Goal: Task Accomplishment & Management: Use online tool/utility

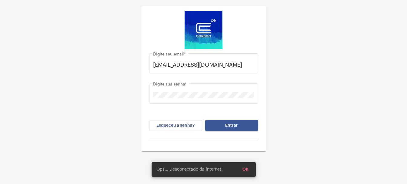
click at [250, 124] on button "Entrar" at bounding box center [231, 125] width 53 height 11
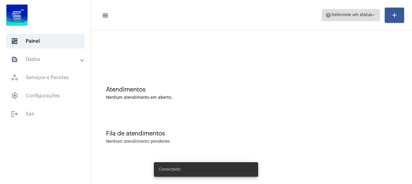
click at [343, 17] on span "help Selecione um status arrow_drop_down" at bounding box center [350, 14] width 51 height 11
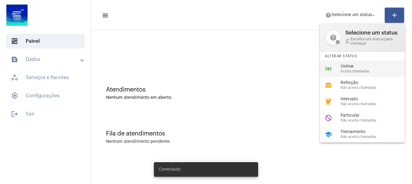
click at [348, 72] on span "Aceita chamadas" at bounding box center [374, 71] width 69 height 4
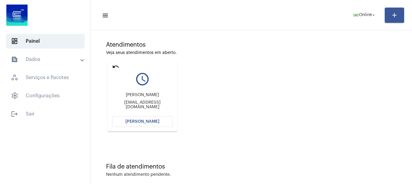
scroll to position [53, 0]
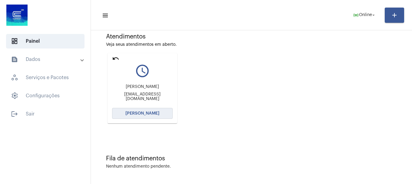
click at [159, 110] on button "[PERSON_NAME]" at bounding box center [142, 113] width 61 height 11
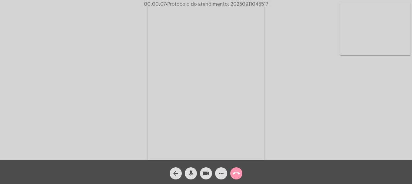
click at [191, 174] on mat-icon "mic" at bounding box center [190, 172] width 7 height 7
click at [191, 174] on mat-icon "mic_off" at bounding box center [190, 172] width 7 height 7
click at [397, 15] on video at bounding box center [375, 28] width 70 height 53
click at [19, 109] on div "Acessando Câmera e Microfone..." at bounding box center [206, 80] width 410 height 159
click at [224, 171] on mat-icon "more_horiz" at bounding box center [220, 172] width 7 height 7
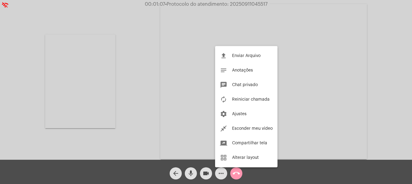
click at [189, 175] on div at bounding box center [206, 92] width 412 height 184
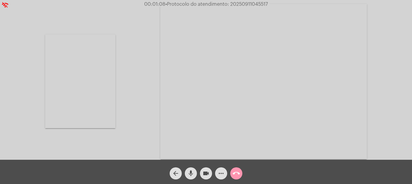
click at [189, 175] on mat-icon "mic" at bounding box center [190, 172] width 7 height 7
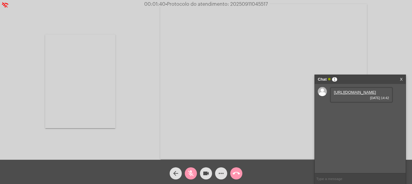
click at [354, 94] on link "https://neft-transfer-bucket.s3.amazonaws.com/temp-ae881bfc-adf2-f65c-ad0b-02b4…" at bounding box center [354, 92] width 42 height 5
click at [188, 177] on span "mic_off" at bounding box center [190, 173] width 7 height 12
click at [361, 112] on link "https://neft-transfer-bucket.s3.amazonaws.com/temp-a3b58cde-3866-f6ff-0361-2248…" at bounding box center [354, 109] width 42 height 5
click at [362, 129] on link "https://neft-transfer-bucket.s3.amazonaws.com/temp-52a48abe-6098-b21b-bf17-089b…" at bounding box center [354, 126] width 42 height 5
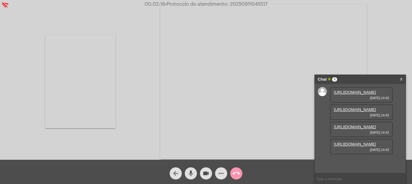
scroll to position [36, 0]
click at [347, 146] on link "https://neft-transfer-bucket.s3.amazonaws.com/temp-2474c430-90bd-651e-451a-22b7…" at bounding box center [354, 144] width 42 height 5
click at [192, 174] on mat-icon "mic" at bounding box center [190, 172] width 7 height 7
click at [189, 168] on span "mic_off" at bounding box center [190, 173] width 7 height 12
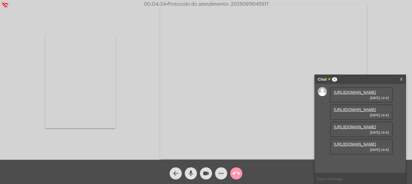
scroll to position [36, 0]
click at [191, 174] on mat-icon "mic" at bounding box center [190, 172] width 7 height 7
click at [201, 174] on button "videocam" at bounding box center [206, 173] width 12 height 12
click at [206, 167] on span "videocam_off" at bounding box center [205, 173] width 7 height 12
click at [195, 173] on button "mic_off" at bounding box center [191, 173] width 12 height 12
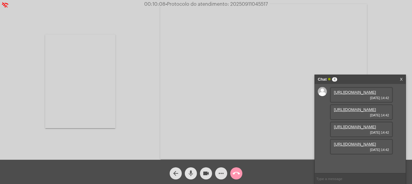
click at [188, 176] on mat-icon "mic" at bounding box center [190, 172] width 7 height 7
click at [188, 176] on mat-icon "mic_off" at bounding box center [190, 172] width 7 height 7
click at [190, 178] on span "mic" at bounding box center [190, 173] width 7 height 12
click at [190, 178] on span "mic_off" at bounding box center [190, 173] width 7 height 12
click at [192, 168] on span "mic" at bounding box center [190, 173] width 7 height 12
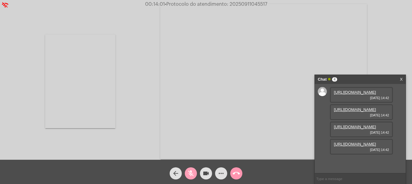
click at [192, 168] on span "mic_off" at bounding box center [190, 173] width 7 height 12
drag, startPoint x: 79, startPoint y: 81, endPoint x: 215, endPoint y: 80, distance: 135.6
click at [215, 80] on video at bounding box center [263, 81] width 206 height 155
click at [155, 80] on div "Acessando Câmera e Microfone..." at bounding box center [206, 80] width 410 height 159
click at [400, 80] on link "X" at bounding box center [400, 79] width 3 height 9
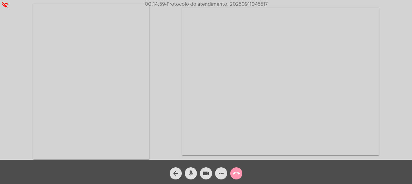
click at [193, 169] on span "mic" at bounding box center [190, 173] width 7 height 12
click at [193, 169] on span "mic_off" at bounding box center [190, 173] width 7 height 12
click at [190, 168] on span "mic" at bounding box center [190, 173] width 7 height 12
click at [190, 168] on span "mic_off" at bounding box center [190, 173] width 7 height 12
click at [233, 172] on mat-icon "call_end" at bounding box center [235, 172] width 7 height 7
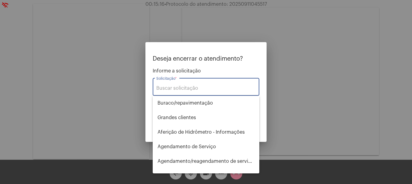
click at [212, 92] on div "Solicitação *" at bounding box center [205, 86] width 99 height 19
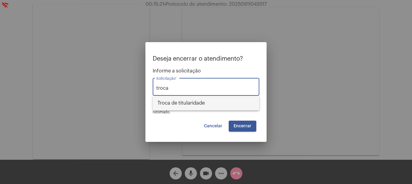
click at [208, 101] on span "Troca de titularidade" at bounding box center [205, 103] width 97 height 15
type input "Troca de titularidade"
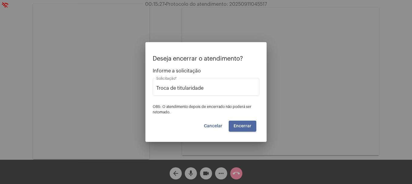
click at [242, 124] on span "Encerrar" at bounding box center [242, 126] width 18 height 4
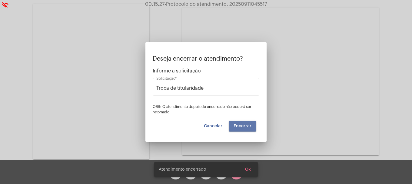
click at [242, 124] on span "Encerrar" at bounding box center [242, 126] width 18 height 4
click at [242, 123] on video at bounding box center [280, 81] width 197 height 147
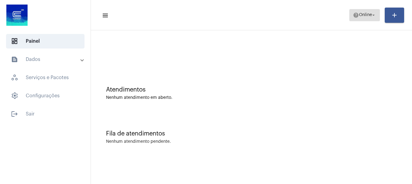
click at [349, 17] on button "help Online arrow_drop_down" at bounding box center [364, 15] width 31 height 12
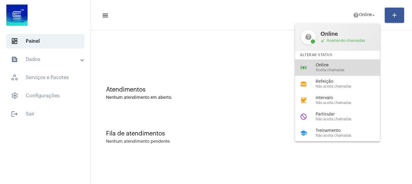
click at [334, 69] on span "Aceita chamadas" at bounding box center [349, 70] width 69 height 4
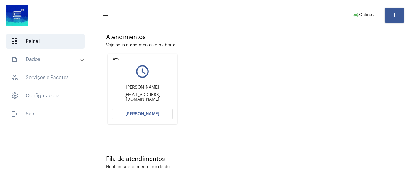
scroll to position [53, 0]
click at [167, 117] on button "[PERSON_NAME]" at bounding box center [142, 113] width 61 height 11
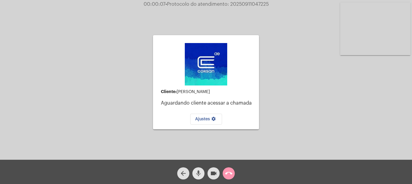
click at [200, 177] on span "mic" at bounding box center [198, 173] width 7 height 12
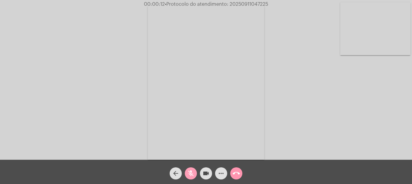
click at [191, 177] on span "mic_off" at bounding box center [190, 173] width 7 height 12
click at [388, 38] on video at bounding box center [375, 28] width 70 height 53
click at [192, 170] on mat-icon "mic" at bounding box center [190, 172] width 7 height 7
click at [192, 170] on mat-icon "mic_off" at bounding box center [190, 172] width 7 height 7
click at [192, 170] on mat-icon "mic" at bounding box center [190, 172] width 7 height 7
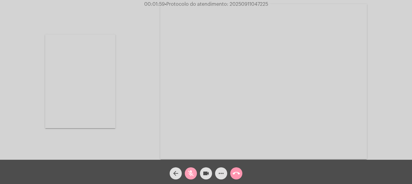
click at [191, 172] on mat-icon "mic_off" at bounding box center [190, 172] width 7 height 7
click at [191, 172] on mat-icon "mic" at bounding box center [190, 172] width 7 height 7
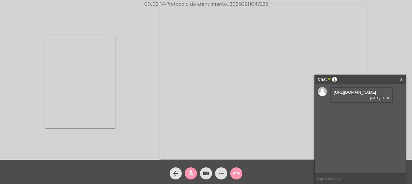
click at [340, 94] on link "https://neft-transfer-bucket.s3.amazonaws.com/temp-71843474-8d25-abc7-86c8-45dd…" at bounding box center [354, 92] width 42 height 5
click at [349, 94] on link "https://neft-transfer-bucket.s3.amazonaws.com/temp-71843474-8d25-abc7-86c8-45dd…" at bounding box center [354, 92] width 42 height 5
click at [125, 84] on div "Acessando Câmera e Microfone..." at bounding box center [206, 80] width 410 height 159
click at [374, 112] on link "https://neft-transfer-bucket.s3.amazonaws.com/temp-2b1d677f-1176-3ccc-ed4a-2ca2…" at bounding box center [354, 109] width 42 height 5
click at [189, 171] on mat-icon "mic_off" at bounding box center [190, 172] width 7 height 7
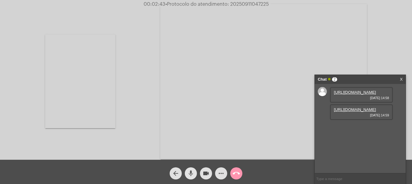
click at [189, 171] on mat-icon "mic" at bounding box center [190, 172] width 7 height 7
click at [189, 171] on mat-icon "mic_off" at bounding box center [190, 172] width 7 height 7
click at [345, 129] on link "https://neft-transfer-bucket.s3.amazonaws.com/temp-d5308b09-99d6-90f5-c7ed-2b32…" at bounding box center [354, 126] width 42 height 5
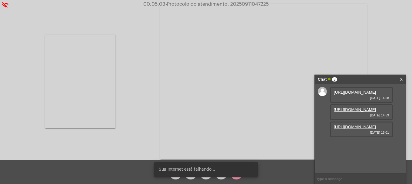
click at [139, 130] on div "Acessando Câmera e Microfone..." at bounding box center [206, 80] width 410 height 159
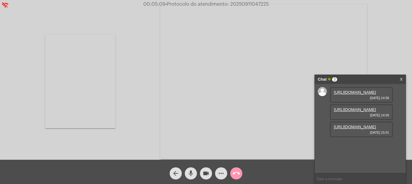
click at [188, 176] on mat-icon "mic" at bounding box center [190, 172] width 7 height 7
click at [192, 175] on mat-icon "mic_off" at bounding box center [190, 172] width 7 height 7
click at [209, 174] on mat-icon "videocam" at bounding box center [205, 172] width 7 height 7
click at [209, 174] on mat-icon "videocam_off" at bounding box center [205, 172] width 7 height 7
click at [219, 175] on mat-icon "more_horiz" at bounding box center [220, 172] width 7 height 7
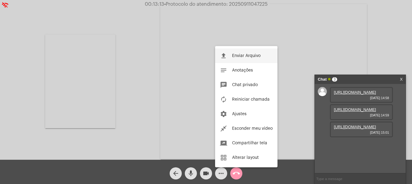
click at [244, 54] on span "Enviar Arquivo" at bounding box center [246, 56] width 28 height 4
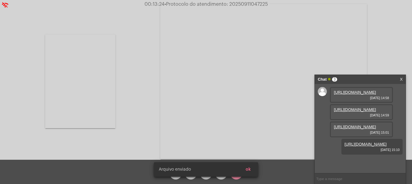
scroll to position [36, 0]
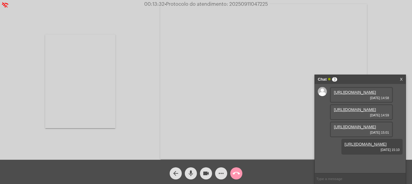
click at [246, 5] on span "• Protocolo do atendimento: 20250911047225" at bounding box center [215, 4] width 103 height 5
copy span "20250911047225"
click at [351, 180] on input "text" at bounding box center [359, 178] width 91 height 11
paste input "20250911047225"
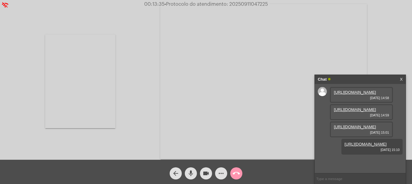
type input "20250911047225"
click at [235, 172] on mat-icon "call_end" at bounding box center [235, 172] width 7 height 7
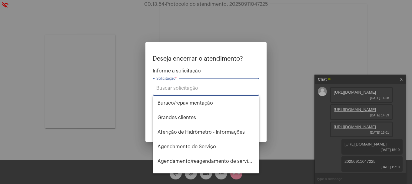
click at [212, 84] on div "Solicitação *" at bounding box center [205, 86] width 99 height 19
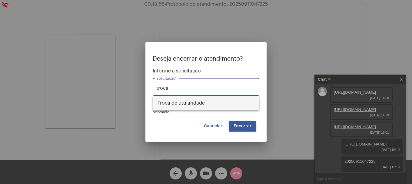
click at [216, 100] on span "Troca de titularidade" at bounding box center [205, 103] width 97 height 15
type input "Troca de titularidade"
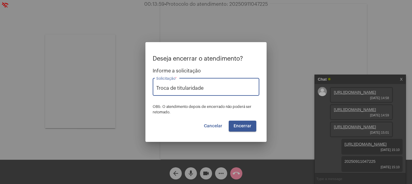
click at [239, 126] on span "Encerrar" at bounding box center [242, 126] width 18 height 4
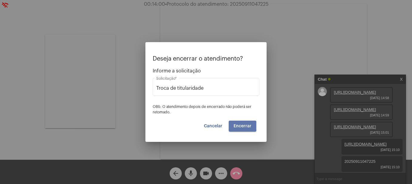
click at [239, 126] on span "Encerrar" at bounding box center [242, 126] width 18 height 4
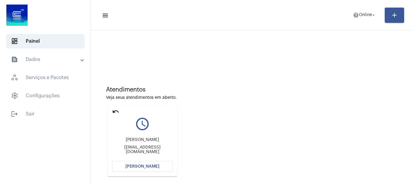
click at [119, 113] on mat-icon "undo" at bounding box center [115, 111] width 7 height 7
click at [111, 114] on mat-card "undo query_builder Solange adm.obra@tracado.com.br Abrir Chamada" at bounding box center [142, 141] width 70 height 70
click at [114, 111] on mat-icon "undo" at bounding box center [115, 111] width 7 height 7
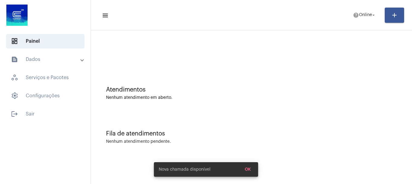
click at [346, 17] on mat-toolbar-row "menu help Online arrow_drop_down add" at bounding box center [251, 14] width 321 height 19
click at [354, 18] on mat-icon "help" at bounding box center [356, 15] width 6 height 6
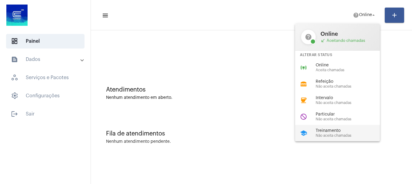
click at [323, 134] on span "Não aceita chamadas" at bounding box center [349, 135] width 69 height 4
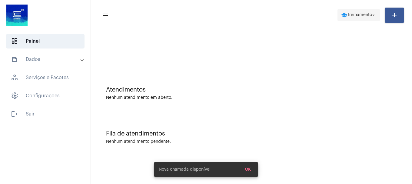
click at [355, 17] on span "school Treinamento arrow_drop_down" at bounding box center [358, 14] width 35 height 11
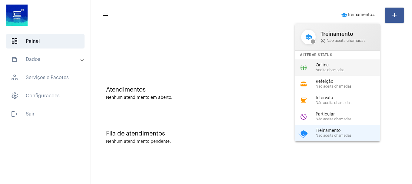
click at [354, 67] on span "Online" at bounding box center [349, 65] width 69 height 5
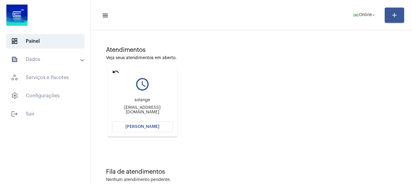
scroll to position [53, 0]
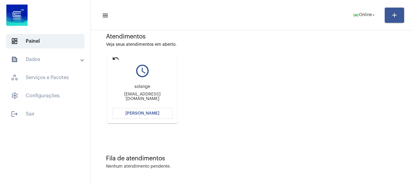
click at [117, 60] on mat-icon "undo" at bounding box center [115, 58] width 7 height 7
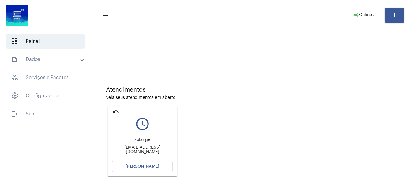
click at [115, 107] on mat-card "undo query_builder solange adm.obra@tracado.com.br Abrir Chamada" at bounding box center [142, 141] width 70 height 70
click at [115, 109] on mat-icon "undo" at bounding box center [115, 111] width 7 height 7
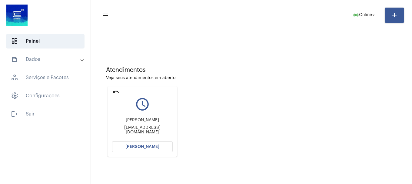
scroll to position [53, 0]
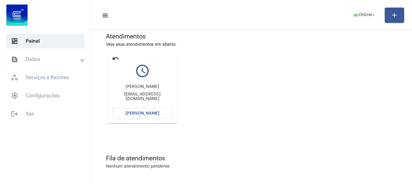
click at [133, 111] on span "[PERSON_NAME]" at bounding box center [142, 113] width 34 height 4
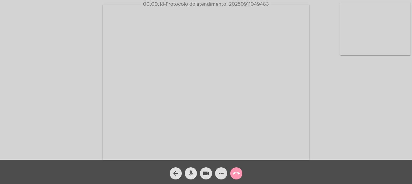
click at [191, 175] on mat-icon "mic" at bounding box center [190, 172] width 7 height 7
click at [191, 175] on mat-icon "mic_off" at bounding box center [190, 172] width 7 height 7
click at [202, 175] on mat-icon "videocam" at bounding box center [205, 172] width 7 height 7
click at [194, 175] on mat-icon "mic" at bounding box center [190, 172] width 7 height 7
click at [195, 175] on button "mic_off" at bounding box center [191, 173] width 12 height 12
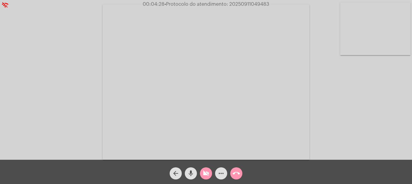
click at [202, 174] on button "videocam_off" at bounding box center [206, 173] width 12 height 12
click at [237, 2] on span "• Protocolo do atendimento: 20250911049483" at bounding box center [216, 4] width 105 height 5
click at [222, 172] on mat-icon "more_horiz" at bounding box center [220, 172] width 7 height 7
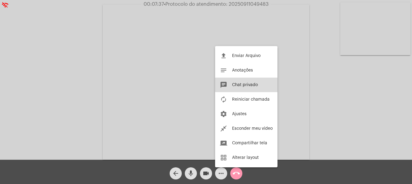
click at [251, 84] on span "Chat privado" at bounding box center [245, 85] width 26 height 4
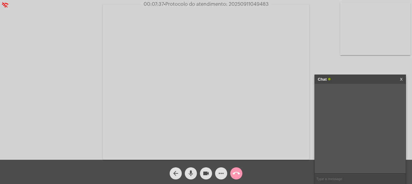
click at [340, 179] on input "text" at bounding box center [359, 178] width 91 height 11
paste input "20250911049483"
type input "20250911049483"
click at [240, 174] on button "call_end" at bounding box center [236, 173] width 12 height 12
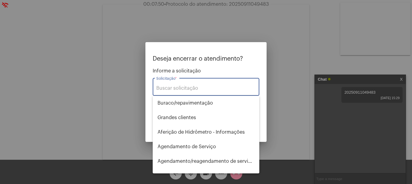
click at [199, 91] on div "Solicitação *" at bounding box center [205, 86] width 99 height 19
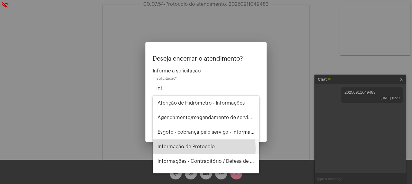
click at [201, 148] on span "Informação de Protocolo" at bounding box center [205, 146] width 97 height 15
type input "Informação de Protocolo"
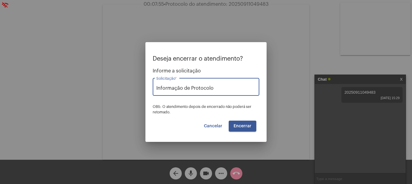
click at [240, 125] on span "Encerrar" at bounding box center [242, 126] width 18 height 4
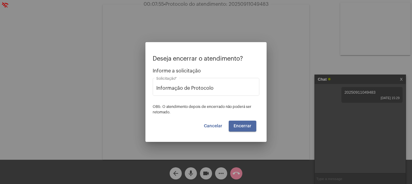
click at [240, 125] on span "Encerrar" at bounding box center [242, 126] width 18 height 4
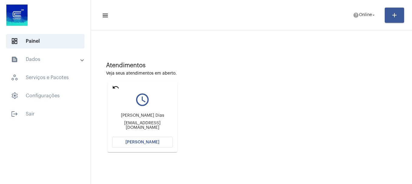
scroll to position [53, 0]
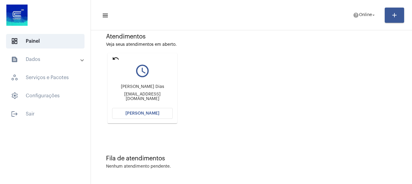
click at [143, 112] on span "[PERSON_NAME]" at bounding box center [142, 113] width 34 height 4
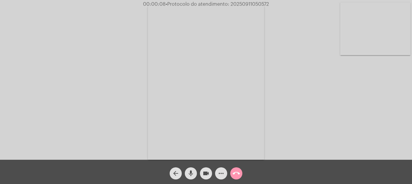
click at [188, 174] on mat-icon "mic" at bounding box center [190, 172] width 7 height 7
click at [188, 174] on mat-icon "mic_off" at bounding box center [190, 172] width 7 height 7
click at [188, 174] on mat-icon "mic" at bounding box center [190, 172] width 7 height 7
click at [188, 174] on mat-icon "mic_off" at bounding box center [190, 172] width 7 height 7
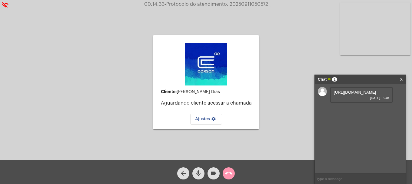
click at [198, 178] on span "mic" at bounding box center [198, 173] width 7 height 12
click at [214, 174] on mat-icon "videocam" at bounding box center [213, 172] width 7 height 7
click at [352, 94] on link "https://neft-transfer-bucket.s3.amazonaws.com/temp-bab56b1f-543b-e72a-7ced-e67e…" at bounding box center [354, 92] width 42 height 5
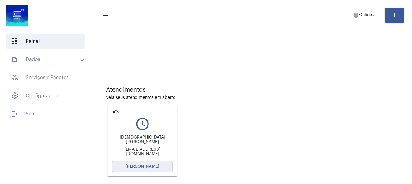
click at [137, 167] on span "[PERSON_NAME]" at bounding box center [142, 166] width 34 height 4
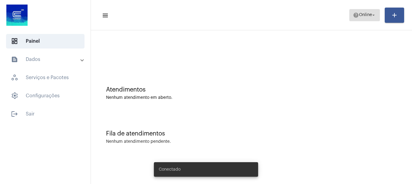
click at [365, 17] on span "Online" at bounding box center [365, 15] width 13 height 4
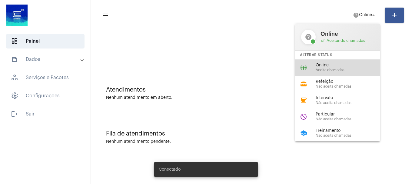
click at [330, 75] on div "online_prediction Online Aceita chamadas" at bounding box center [342, 67] width 94 height 16
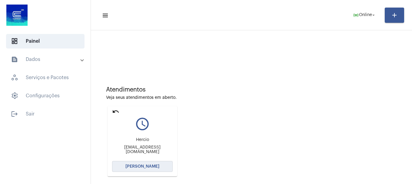
click at [158, 162] on button "[PERSON_NAME]" at bounding box center [142, 166] width 61 height 11
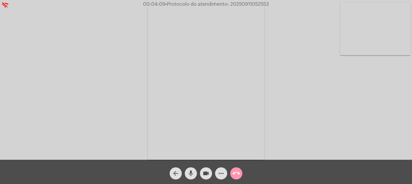
click at [231, 172] on button "call_end" at bounding box center [236, 173] width 12 height 12
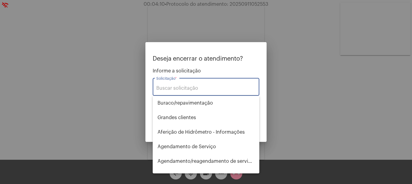
click at [193, 90] on input "Solicitação *" at bounding box center [205, 87] width 99 height 5
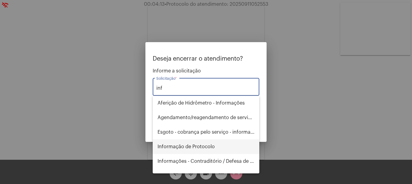
click at [162, 142] on span "Informação de Protocolo" at bounding box center [205, 146] width 97 height 15
type input "Informação de Protocolo"
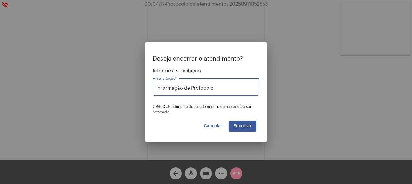
click at [252, 128] on button "Encerrar" at bounding box center [242, 125] width 28 height 11
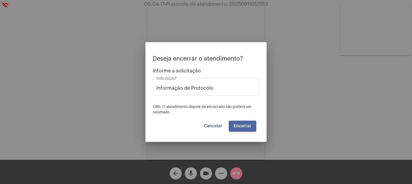
click at [252, 128] on button "Encerrar" at bounding box center [242, 125] width 28 height 11
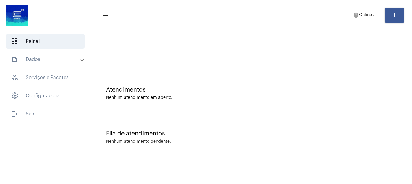
click at [371, 6] on mat-toolbar-row "menu help Online arrow_drop_down add" at bounding box center [251, 14] width 321 height 19
click at [369, 9] on button "help Online arrow_drop_down" at bounding box center [364, 15] width 31 height 12
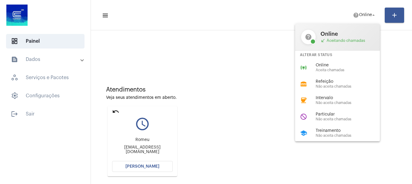
click at [266, 92] on div at bounding box center [206, 92] width 412 height 184
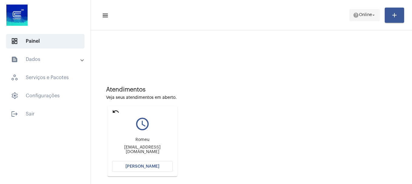
click at [370, 14] on mat-icon "arrow_drop_down" at bounding box center [372, 14] width 5 height 5
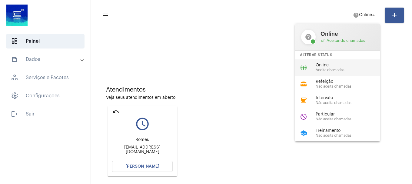
click at [337, 67] on div "Online Aceita chamadas" at bounding box center [349, 67] width 69 height 9
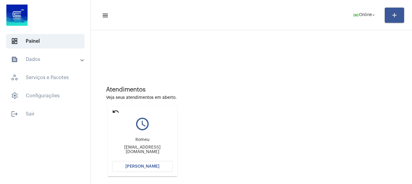
click at [151, 167] on span "[PERSON_NAME]" at bounding box center [142, 166] width 34 height 4
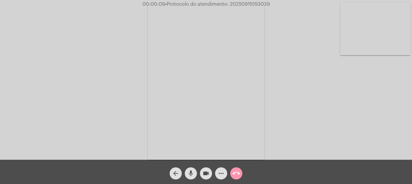
click at [189, 173] on mat-icon "mic" at bounding box center [190, 172] width 7 height 7
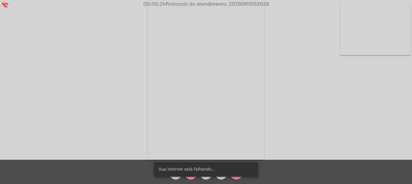
click at [189, 176] on snack-bar-container "Sua Internet está falhando..." at bounding box center [206, 169] width 104 height 15
click at [189, 177] on div "Sua Internet está falhando..." at bounding box center [205, 169] width 119 height 29
click at [191, 175] on snack-bar-container "Sua Internet está falhando..." at bounding box center [206, 169] width 104 height 15
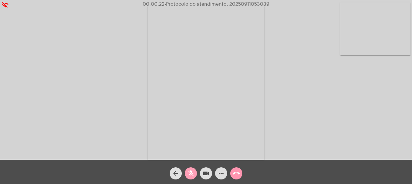
click at [191, 175] on mat-icon "mic_off" at bounding box center [190, 172] width 7 height 7
click at [205, 175] on mat-icon "videocam" at bounding box center [205, 172] width 7 height 7
click at [195, 175] on button "mic" at bounding box center [191, 173] width 12 height 12
click at [192, 169] on span "mic_off" at bounding box center [190, 173] width 7 height 12
click at [203, 171] on mat-icon "videocam_off" at bounding box center [205, 172] width 7 height 7
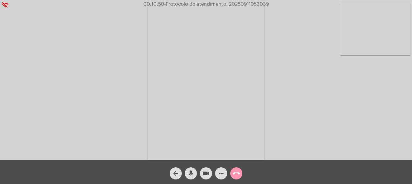
click at [373, 44] on video at bounding box center [375, 28] width 70 height 53
click at [241, 3] on span "• Protocolo do atendimento: 20250911053039" at bounding box center [216, 4] width 105 height 5
copy span "20250911053039"
drag, startPoint x: 226, startPoint y: 174, endPoint x: 221, endPoint y: 175, distance: 5.5
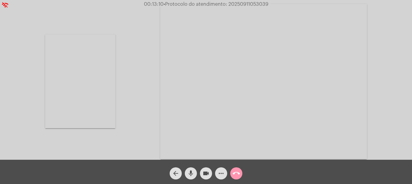
click at [222, 174] on button "more_horiz" at bounding box center [221, 173] width 12 height 12
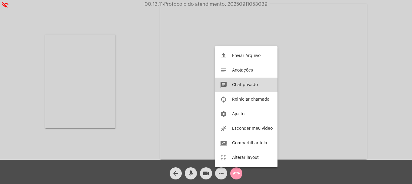
click at [241, 81] on button "chat Chat privado" at bounding box center [246, 84] width 62 height 15
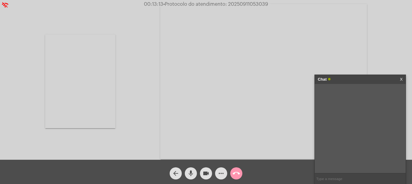
click at [323, 176] on input "text" at bounding box center [359, 178] width 91 height 11
paste input "20250911053039"
type input "20250911053039"
click at [235, 168] on span "call_end" at bounding box center [235, 173] width 7 height 12
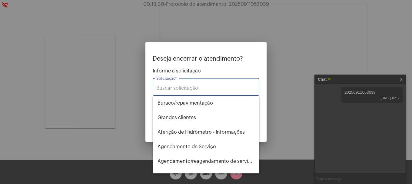
click at [201, 89] on input "Solicitação *" at bounding box center [205, 87] width 99 height 5
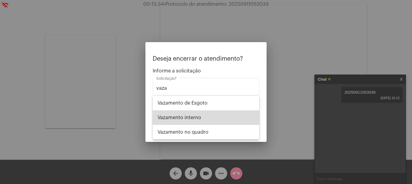
click at [200, 115] on span "Vazamento interno" at bounding box center [205, 117] width 97 height 15
type input "Vazamento interno"
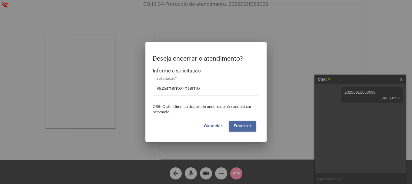
click at [236, 126] on span "Encerrar" at bounding box center [242, 126] width 18 height 4
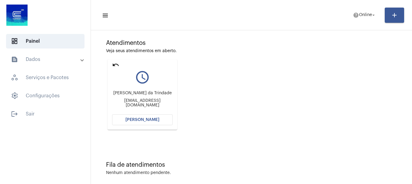
scroll to position [53, 0]
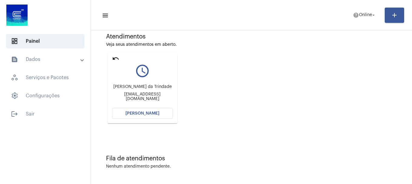
click at [115, 57] on mat-icon "undo" at bounding box center [115, 58] width 7 height 7
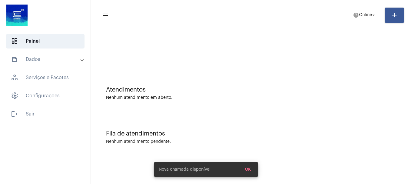
scroll to position [0, 0]
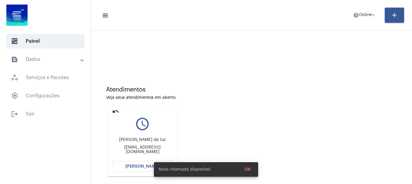
click at [136, 164] on span "[PERSON_NAME]" at bounding box center [142, 166] width 34 height 4
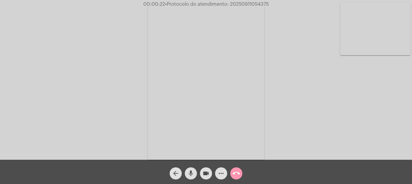
click at [361, 38] on video at bounding box center [375, 28] width 70 height 53
click at [189, 173] on mat-icon "mic" at bounding box center [190, 172] width 7 height 7
click at [205, 173] on mat-icon "videocam" at bounding box center [205, 172] width 7 height 7
drag, startPoint x: 198, startPoint y: 172, endPoint x: 194, endPoint y: 172, distance: 3.9
click at [194, 172] on div "arrow_back mic_off videocam_off more_horiz call_end" at bounding box center [206, 171] width 412 height 24
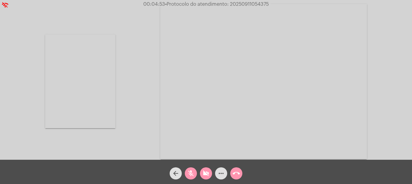
click at [203, 172] on mat-icon "videocam_off" at bounding box center [205, 172] width 7 height 7
click at [195, 173] on button "mic_off" at bounding box center [191, 173] width 12 height 12
click at [207, 173] on mat-icon "videocam" at bounding box center [205, 172] width 7 height 7
click at [192, 174] on mat-icon "mic" at bounding box center [190, 172] width 7 height 7
click at [199, 170] on div "videocam_off" at bounding box center [205, 171] width 15 height 15
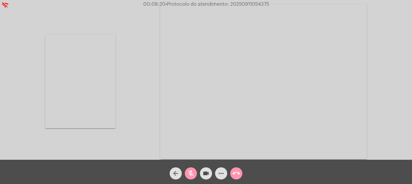
click at [196, 173] on button "mic_off" at bounding box center [191, 173] width 12 height 12
click at [218, 174] on mat-icon "more_horiz" at bounding box center [220, 172] width 7 height 7
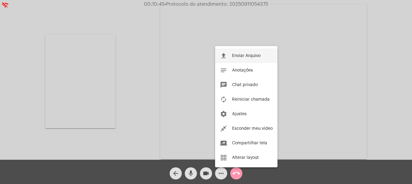
click at [249, 59] on button "file_upload Enviar Arquivo" at bounding box center [246, 55] width 62 height 15
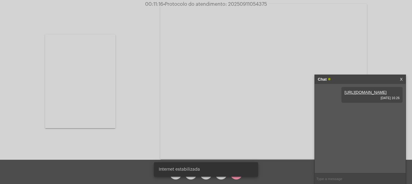
click at [189, 178] on div "Internet estabilizada" at bounding box center [205, 169] width 119 height 29
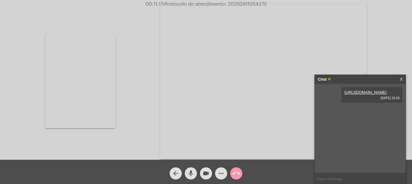
click at [190, 177] on span "mic" at bounding box center [190, 173] width 7 height 12
click at [191, 172] on mat-icon "mic_off" at bounding box center [190, 172] width 7 height 7
click at [253, 5] on span "• Protocolo do atendimento: 20250911054375" at bounding box center [216, 4] width 103 height 5
click at [253, 5] on span "• Protocolo do atendimento: 20250911054375" at bounding box center [215, 4] width 103 height 5
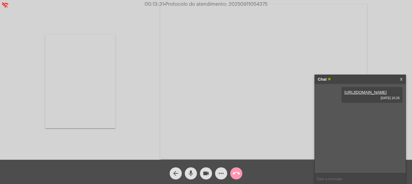
click at [253, 5] on span "• Protocolo do atendimento: 20250911054375" at bounding box center [215, 4] width 103 height 5
click at [247, 5] on span "• Protocolo do atendimento: 20250911054375" at bounding box center [215, 4] width 103 height 5
click at [333, 176] on input "text" at bounding box center [359, 178] width 91 height 11
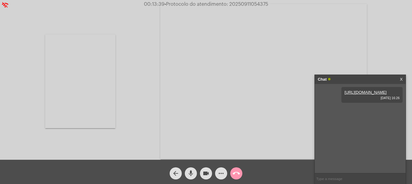
paste input "20250911054375"
type input "20250911054375"
click at [239, 172] on mat-icon "call_end" at bounding box center [235, 172] width 7 height 7
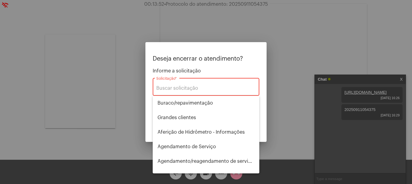
click at [183, 84] on div "Solicitação *" at bounding box center [205, 86] width 99 height 19
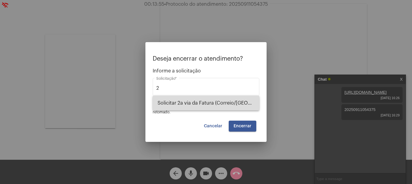
click at [195, 103] on span "Solicitar 2a via da Fatura (Correio/[GEOGRAPHIC_DATA]/Email)" at bounding box center [205, 103] width 97 height 15
type input "Solicitar 2a via da Fatura (Correio/[GEOGRAPHIC_DATA]/Email)"
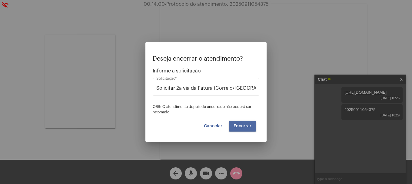
click at [243, 123] on button "Encerrar" at bounding box center [242, 125] width 28 height 11
click at [243, 122] on button "Encerrar" at bounding box center [242, 125] width 28 height 11
click at [243, 121] on button "Encerrar" at bounding box center [242, 125] width 28 height 11
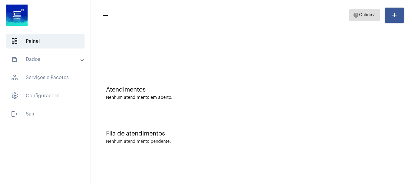
click at [371, 18] on span "help Online arrow_drop_down" at bounding box center [364, 14] width 23 height 11
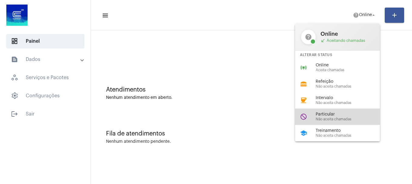
click at [339, 113] on span "Particular" at bounding box center [349, 114] width 69 height 5
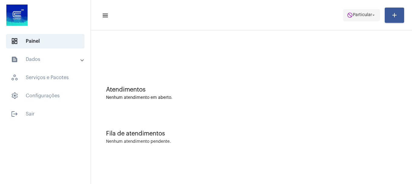
click at [356, 16] on span "Particular" at bounding box center [362, 15] width 19 height 4
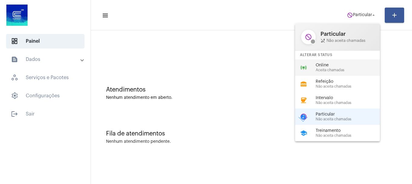
click at [332, 69] on span "Aceita chamadas" at bounding box center [349, 70] width 69 height 4
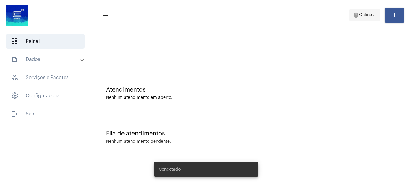
click at [359, 11] on span "help Online arrow_drop_down" at bounding box center [364, 14] width 23 height 11
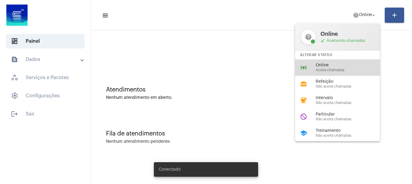
click at [325, 72] on span "Aceita chamadas" at bounding box center [349, 70] width 69 height 4
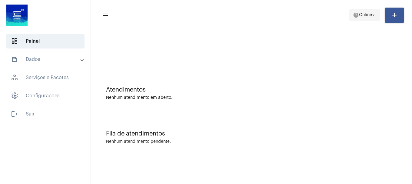
click at [367, 19] on span "help Online arrow_drop_down" at bounding box center [364, 14] width 23 height 11
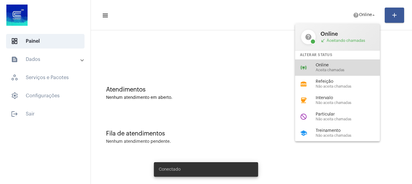
click at [357, 67] on span "Online" at bounding box center [349, 65] width 69 height 5
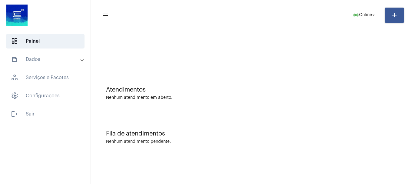
drag, startPoint x: 175, startPoint y: 54, endPoint x: 266, endPoint y: 7, distance: 102.7
click at [181, 51] on div at bounding box center [251, 50] width 315 height 35
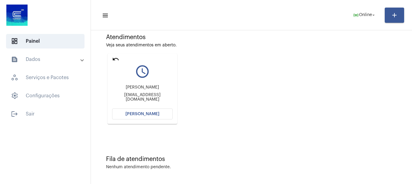
scroll to position [53, 0]
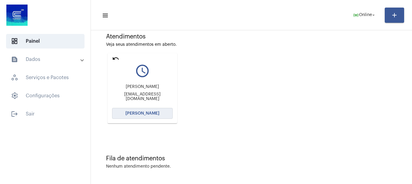
click at [164, 110] on button "[PERSON_NAME]" at bounding box center [142, 113] width 61 height 11
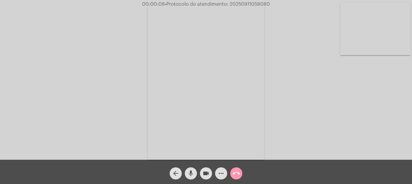
click at [390, 32] on video at bounding box center [375, 28] width 70 height 53
click at [82, 80] on video at bounding box center [80, 80] width 70 height 93
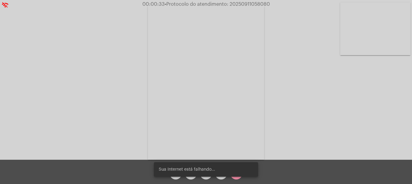
click at [189, 174] on snack-bar-container "Sua Internet está falhando..." at bounding box center [206, 169] width 104 height 15
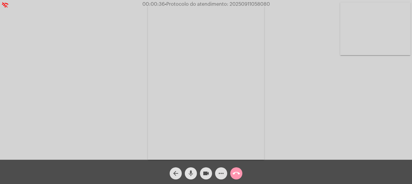
click at [190, 175] on mat-icon "mic" at bounding box center [190, 172] width 7 height 7
click at [190, 175] on mat-icon "mic_off" at bounding box center [190, 172] width 7 height 7
click at [232, 175] on mat-icon "call_end" at bounding box center [235, 172] width 7 height 7
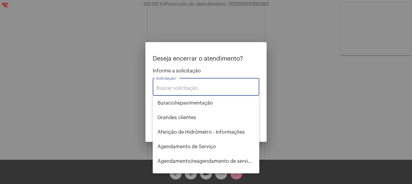
click at [216, 90] on input "Solicitação *" at bounding box center [205, 87] width 99 height 5
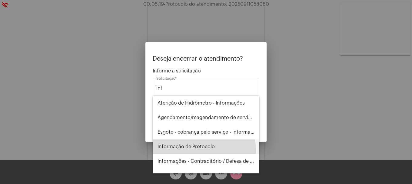
drag, startPoint x: 185, startPoint y: 152, endPoint x: 197, endPoint y: 141, distance: 16.1
click at [185, 151] on span "Informação de Protocolo" at bounding box center [205, 146] width 97 height 15
type input "Informação de Protocolo"
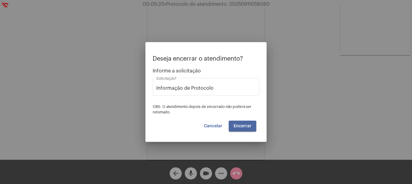
click at [236, 125] on span "Encerrar" at bounding box center [242, 126] width 18 height 4
click at [236, 125] on video at bounding box center [206, 82] width 116 height 155
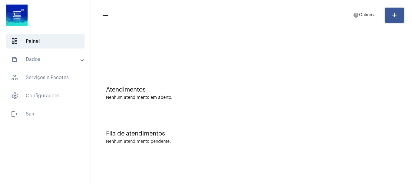
click at [58, 60] on mat-panel-title "text_snippet_outlined Dados" at bounding box center [46, 59] width 70 height 7
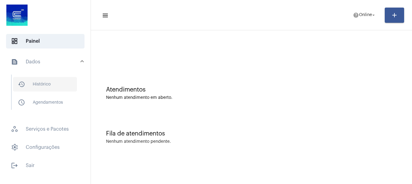
click at [66, 80] on span "history_outlined Histórico" at bounding box center [45, 84] width 64 height 15
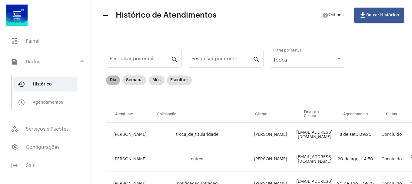
click at [115, 81] on mat-chip "Dia" at bounding box center [113, 80] width 14 height 10
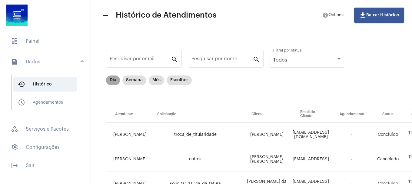
click at [107, 80] on mat-chip "Dia" at bounding box center [113, 80] width 14 height 10
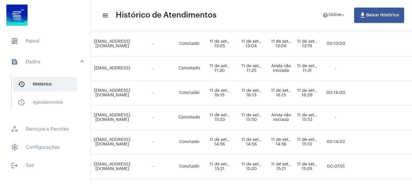
scroll to position [0, 198]
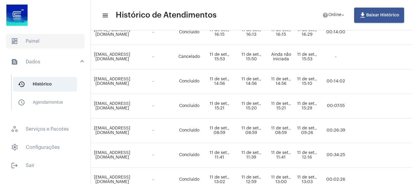
click at [52, 46] on span "dashboard Painel" at bounding box center [45, 41] width 78 height 15
